Goal: Task Accomplishment & Management: Use online tool/utility

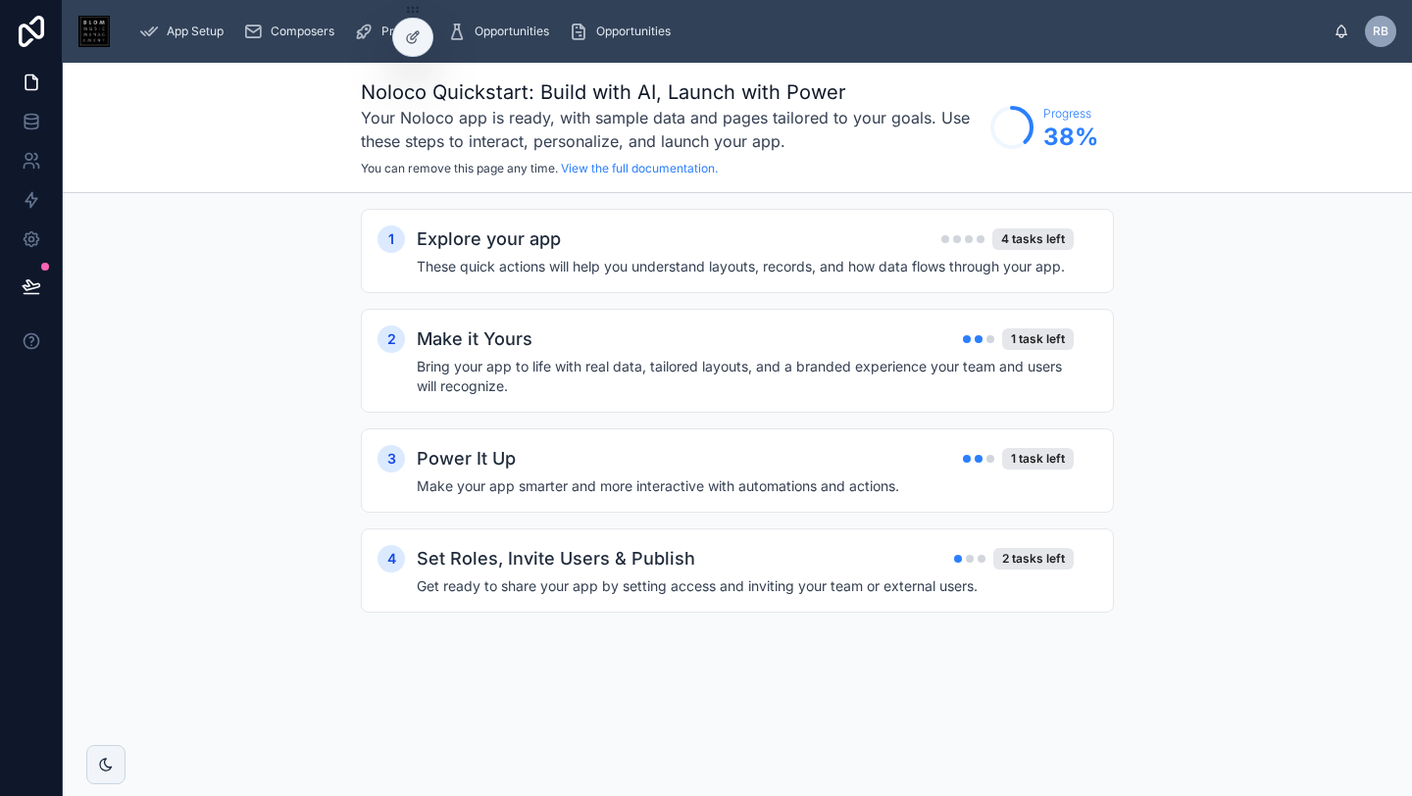
click at [1377, 29] on span "RB" at bounding box center [1381, 32] width 16 height 16
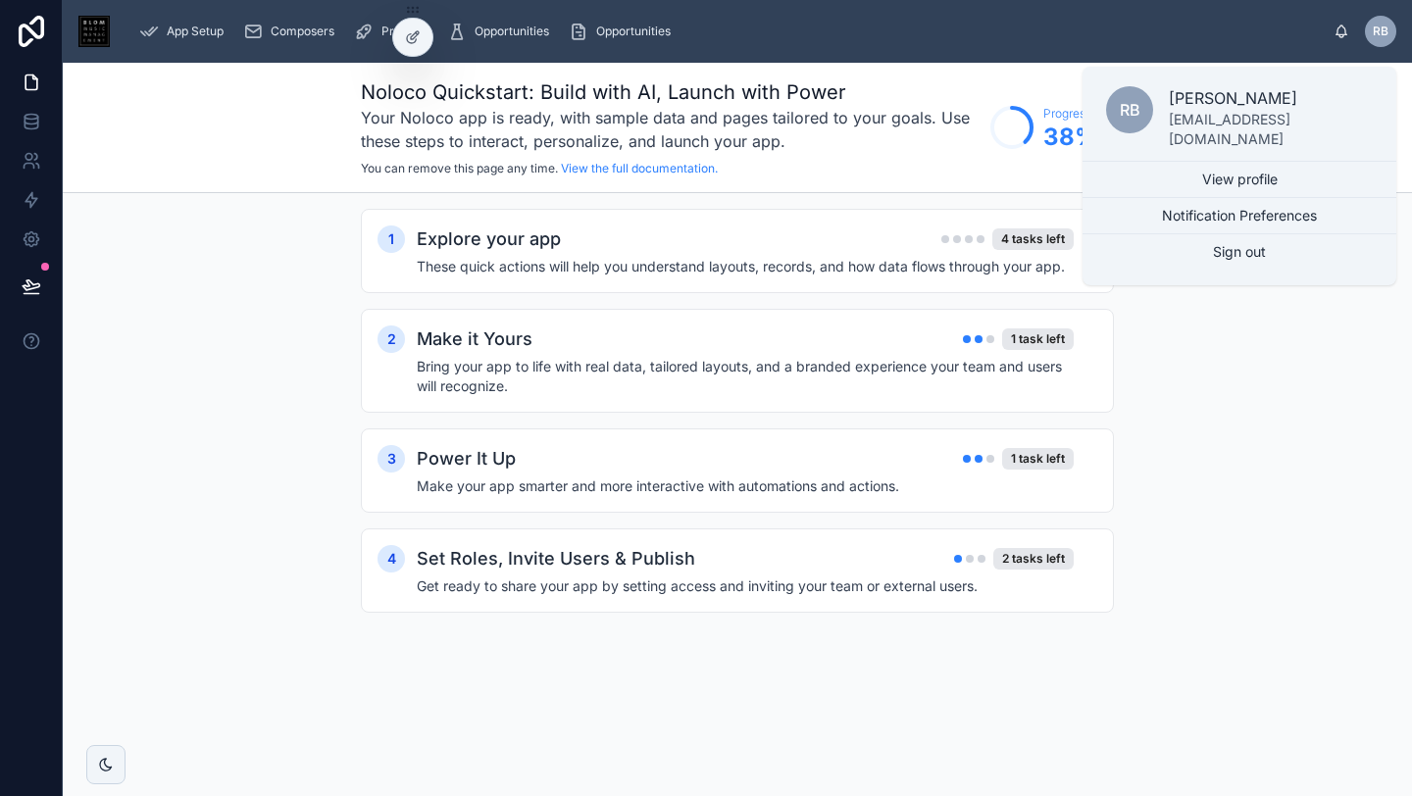
click at [1141, 432] on div "1 Explore your app 4 tasks left These quick actions will help you understand la…" at bounding box center [737, 430] width 1349 height 475
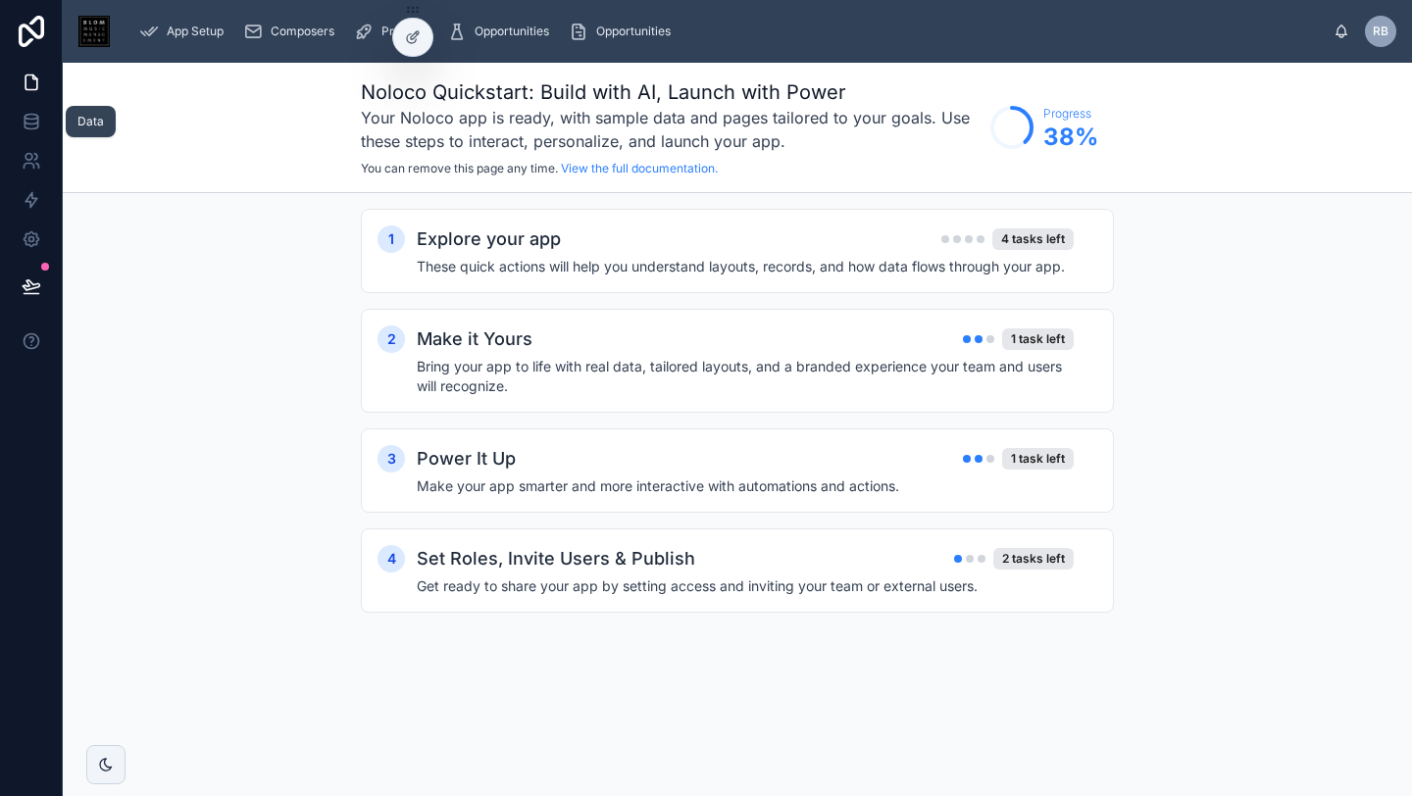
click at [25, 119] on icon at bounding box center [32, 122] width 20 height 20
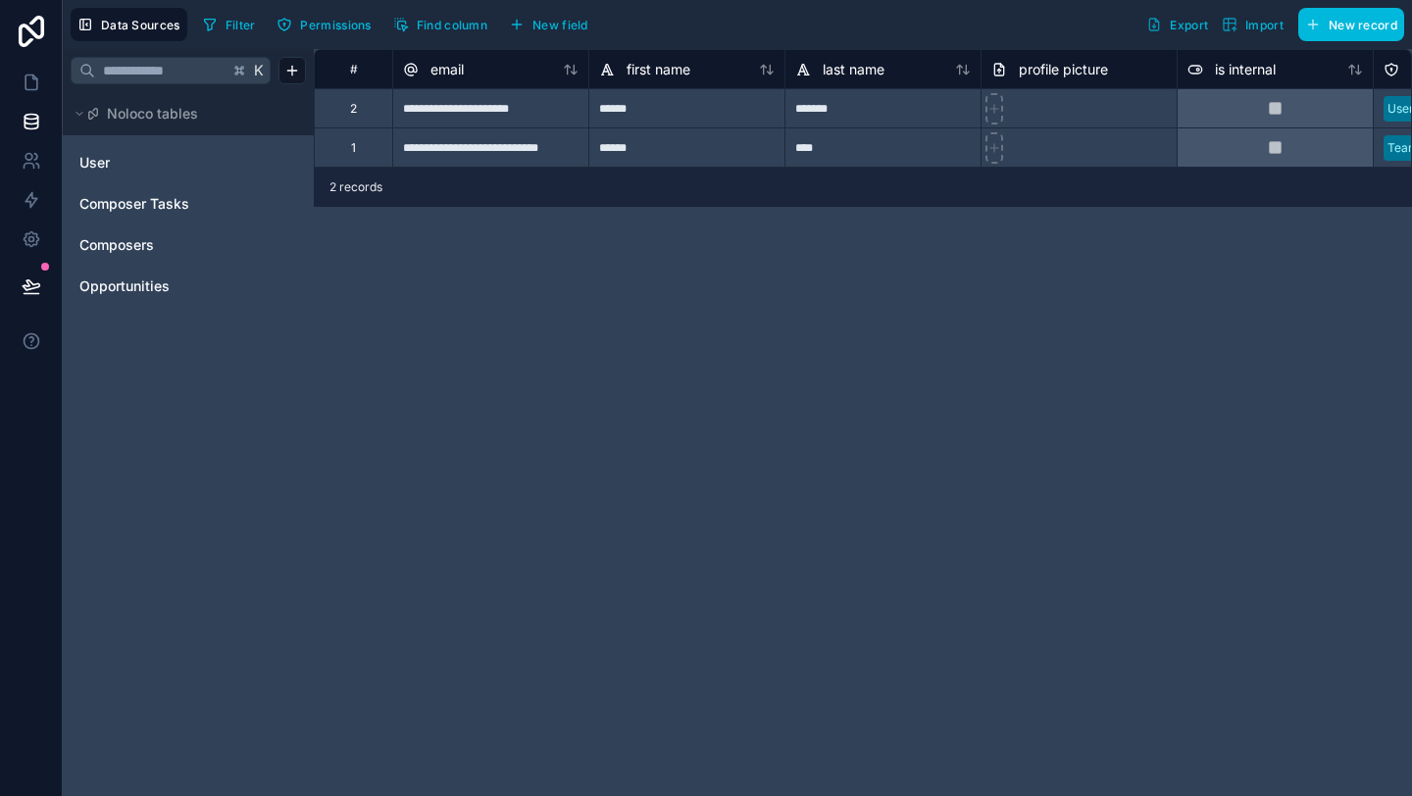
scroll to position [0, 6]
click at [122, 277] on span "Opportunities" at bounding box center [124, 287] width 90 height 20
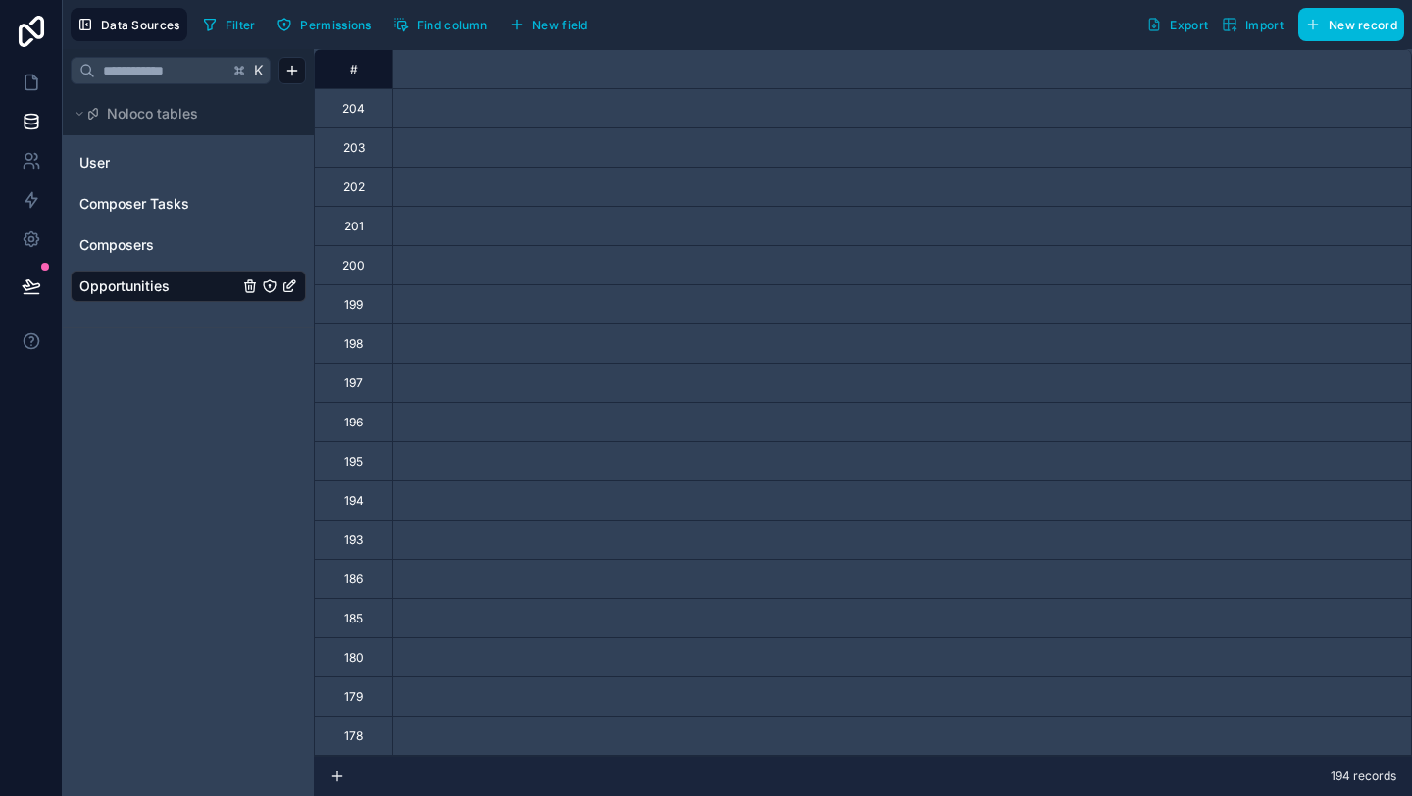
scroll to position [0, 2119]
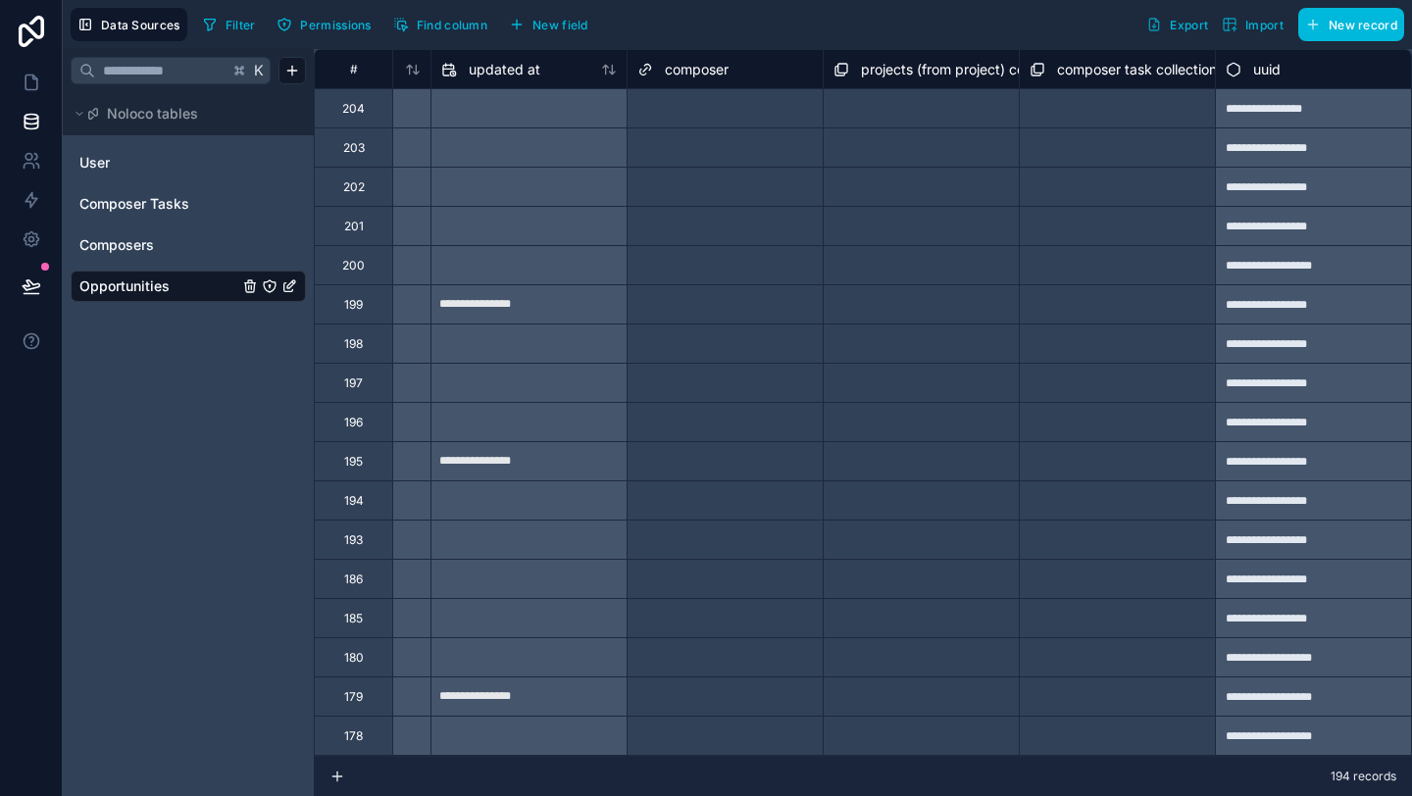
click at [560, 16] on button "New field" at bounding box center [548, 24] width 93 height 29
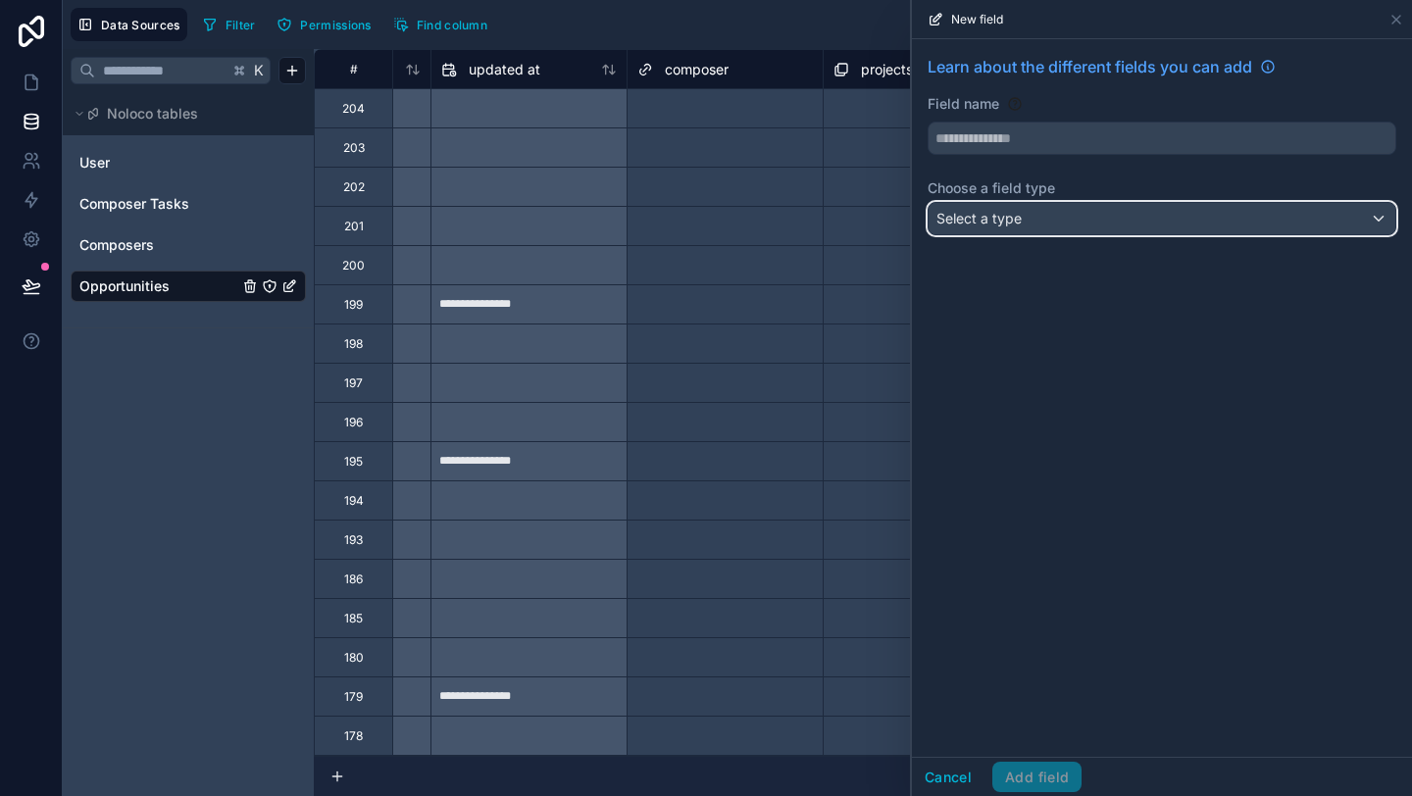
click at [1105, 232] on div "Select a type" at bounding box center [1162, 218] width 467 height 31
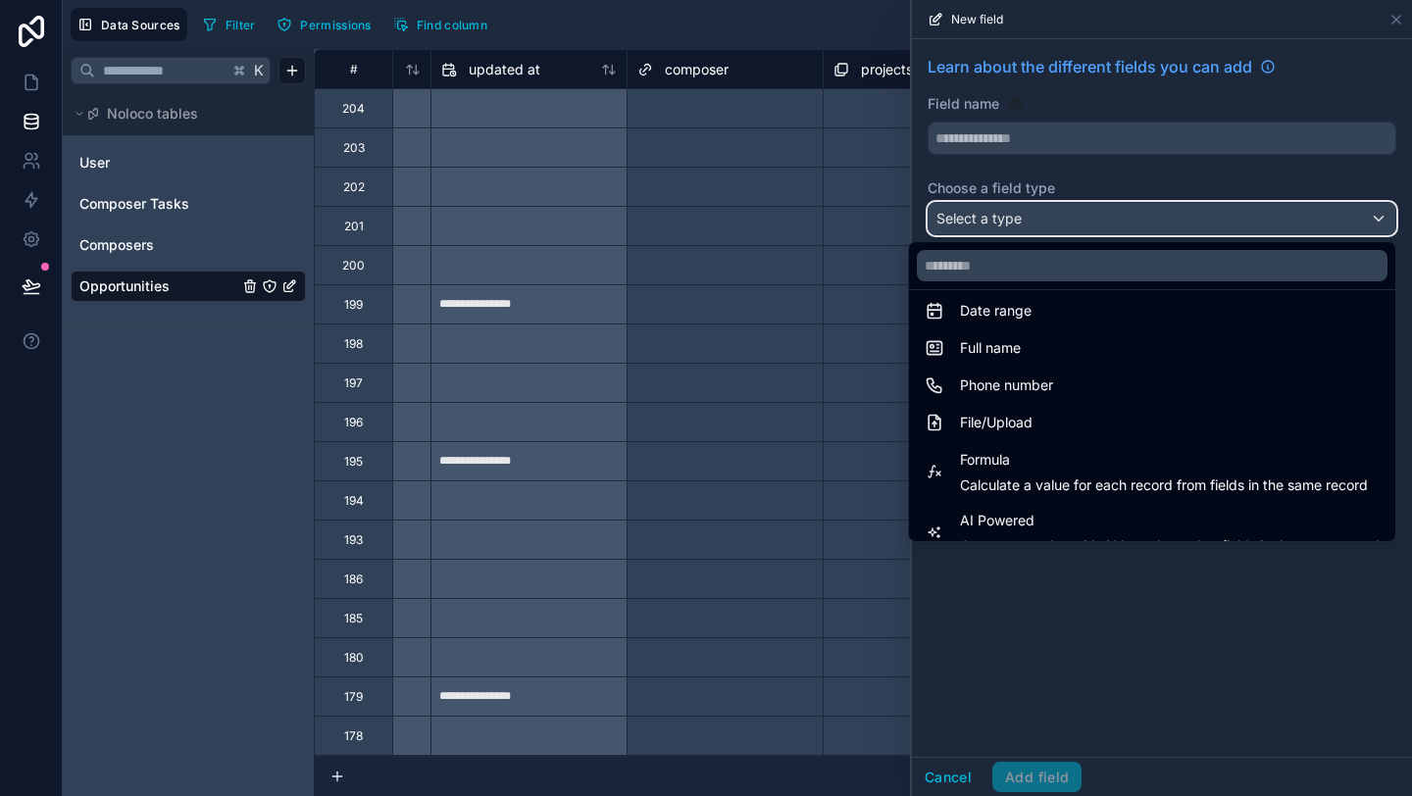
scroll to position [388, 0]
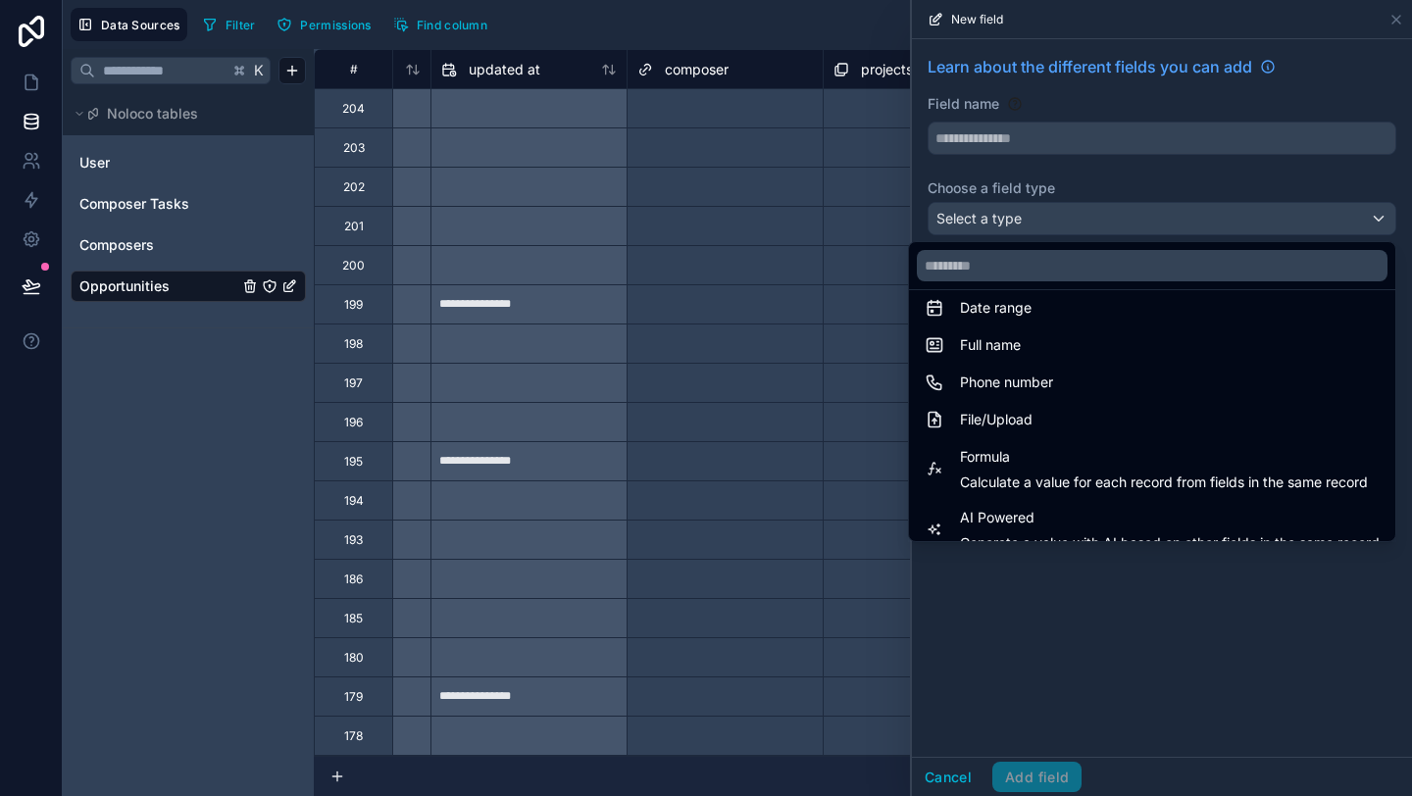
click at [1105, 415] on div "File/Upload" at bounding box center [1152, 420] width 455 height 24
type input "****"
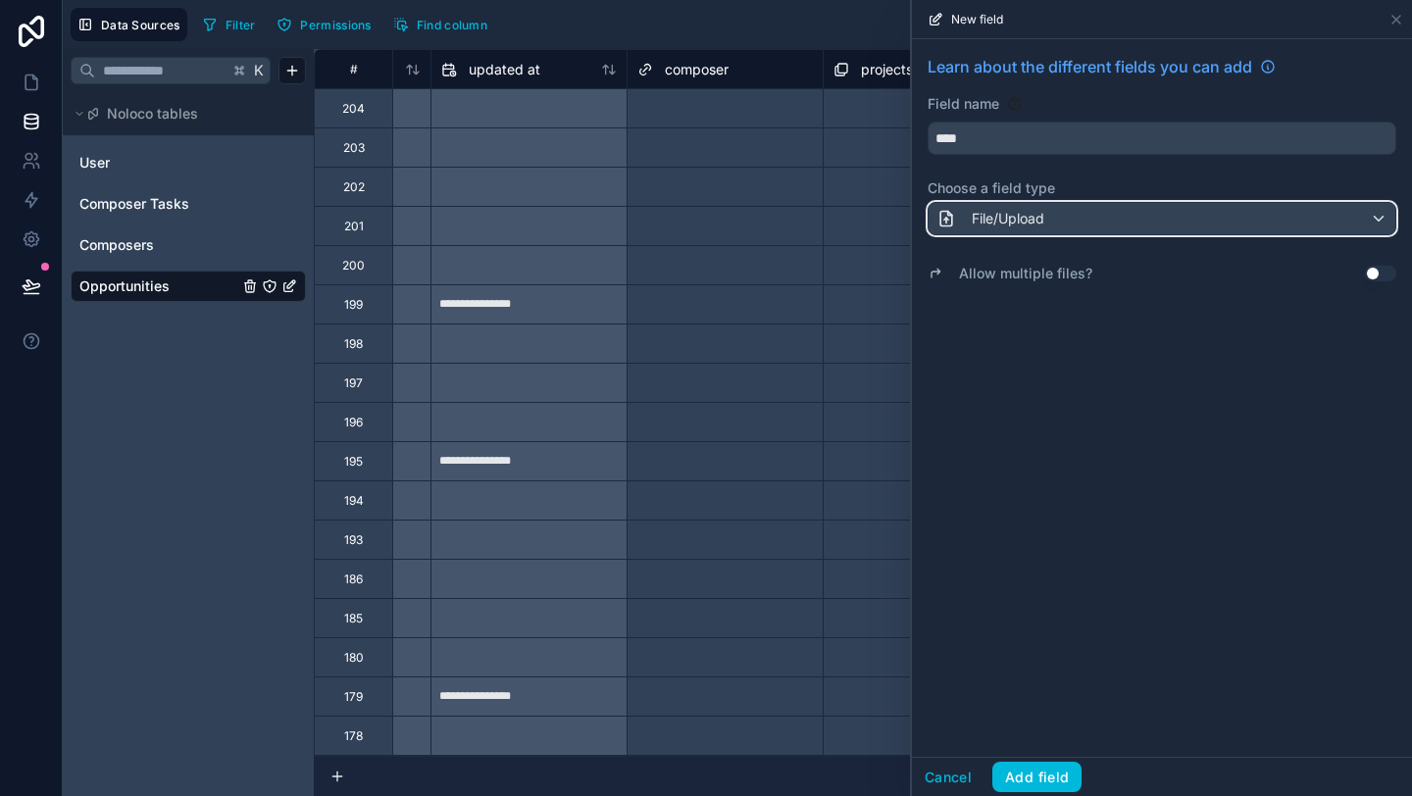
click at [1142, 213] on div "File/Upload" at bounding box center [1162, 218] width 467 height 31
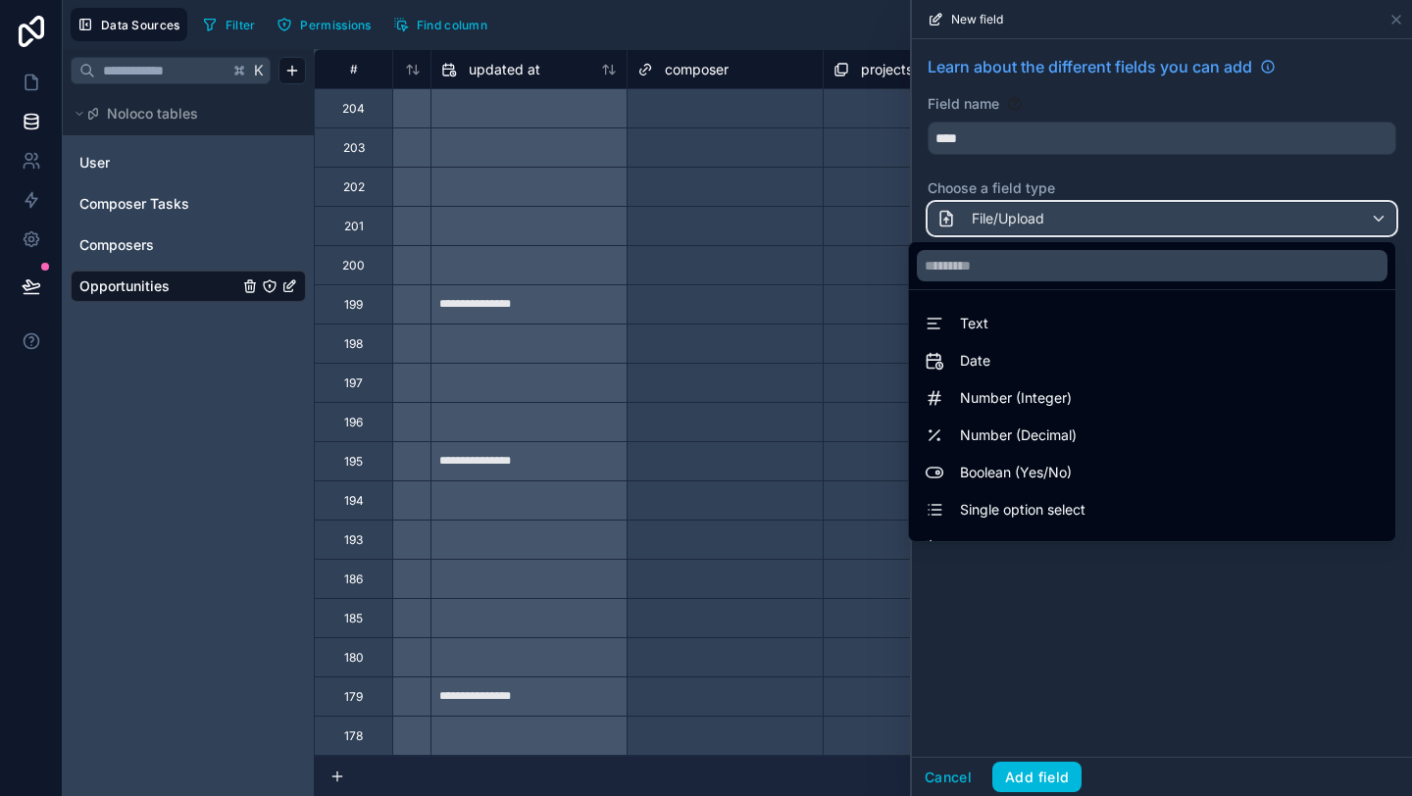
scroll to position [569, 0]
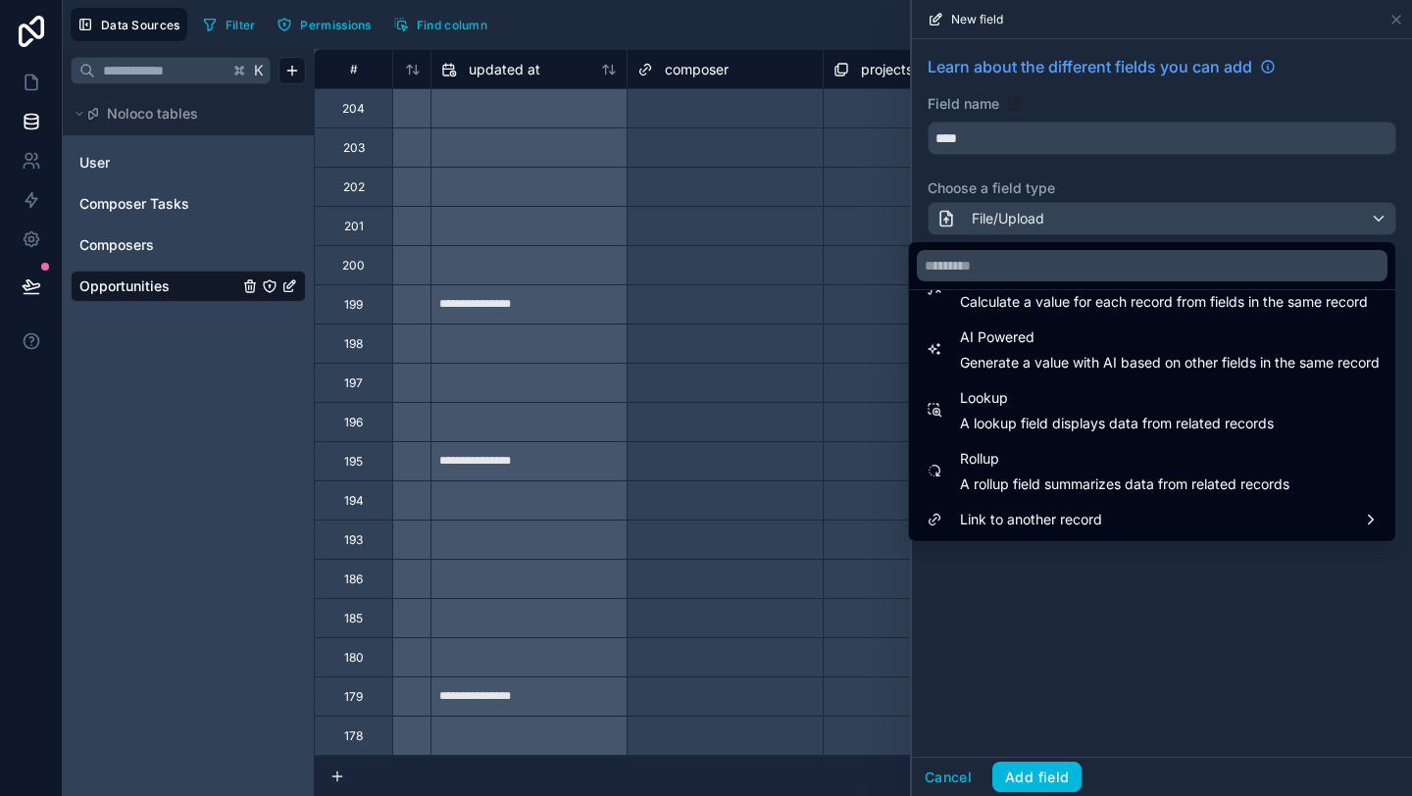
click at [1036, 663] on div at bounding box center [1162, 398] width 500 height 796
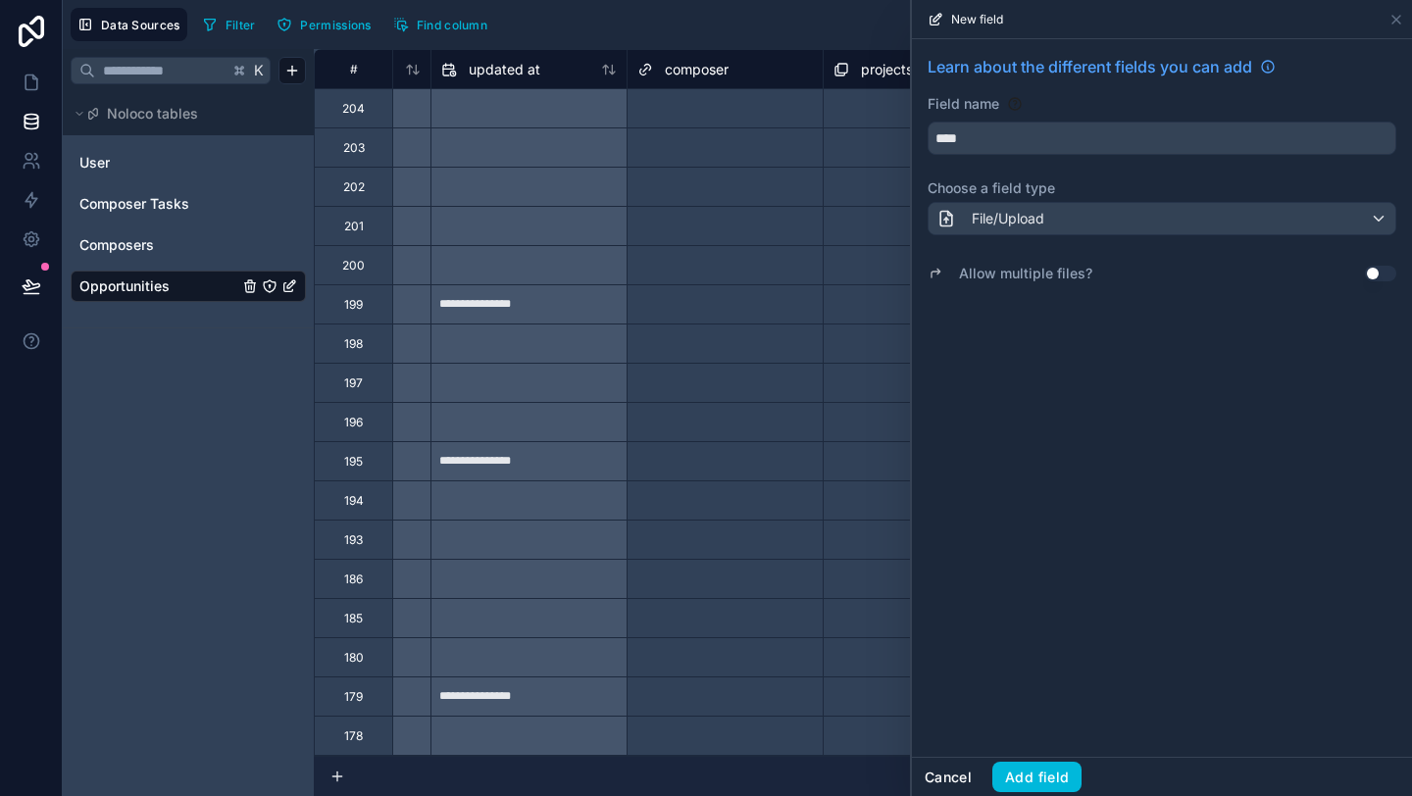
click at [943, 784] on button "Cancel" at bounding box center [948, 777] width 73 height 31
